Goal: Check status

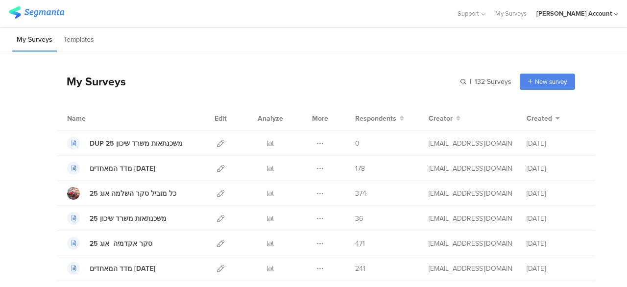
scroll to position [98, 0]
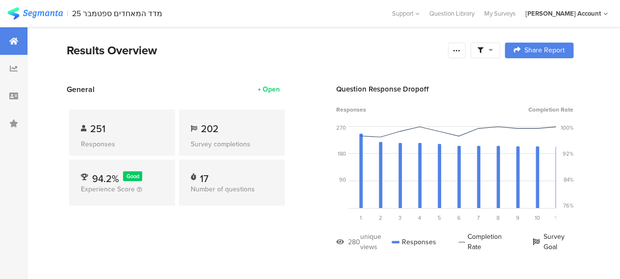
click at [493, 48] on icon at bounding box center [490, 50] width 4 height 7
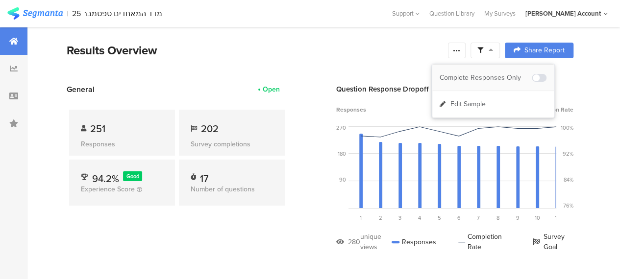
click at [509, 73] on div "Complete Responses Only" at bounding box center [485, 78] width 92 height 10
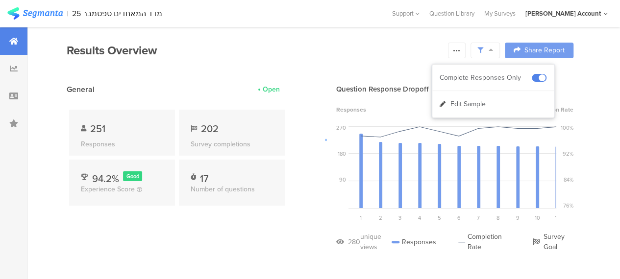
click at [389, 59] on div at bounding box center [310, 139] width 620 height 279
